Goal: Task Accomplishment & Management: Use online tool/utility

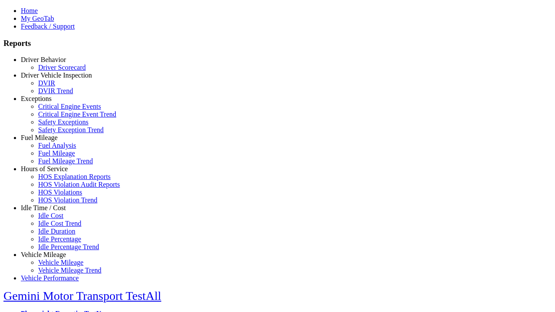
click at [50, 102] on link "Exceptions" at bounding box center [36, 98] width 31 height 7
click at [56, 118] on link "Critical Engine Event Trend" at bounding box center [77, 114] width 78 height 7
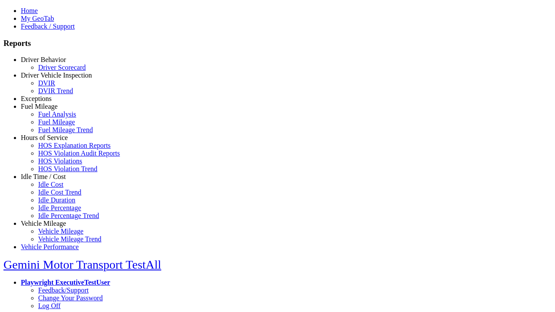
select select "**"
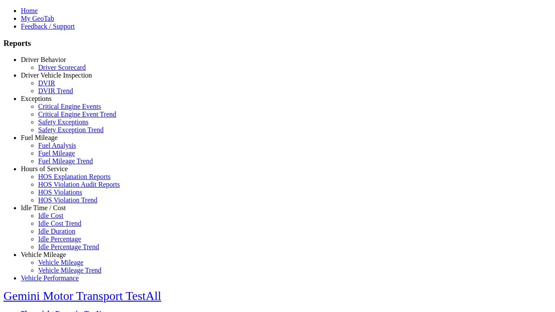
type input "*********"
